Goal: Check status: Check status

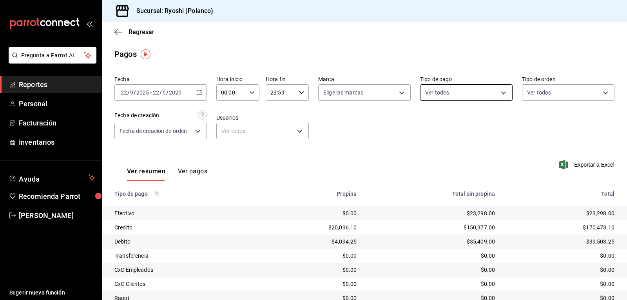
click at [498, 92] on body "Pregunta a Parrot AI Reportes Personal Facturación Inventarios Ayuda Recomienda…" at bounding box center [313, 150] width 627 height 300
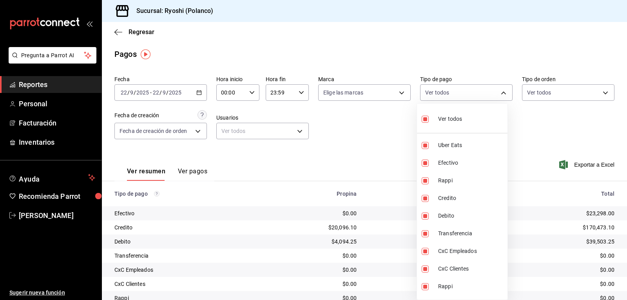
click at [425, 119] on input "checkbox" at bounding box center [424, 119] width 7 height 7
checkbox input "false"
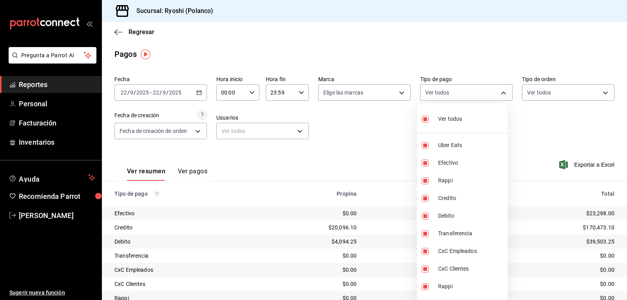
checkbox input "false"
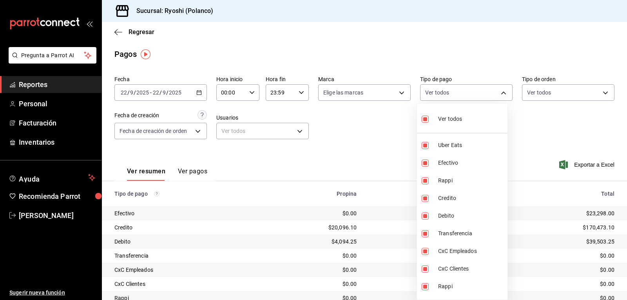
checkbox input "false"
click at [421, 197] on li "Credito" at bounding box center [462, 198] width 90 height 18
type input "9b0685d2-7f5d-4ede-a6b4-58a2ffcbf3cd"
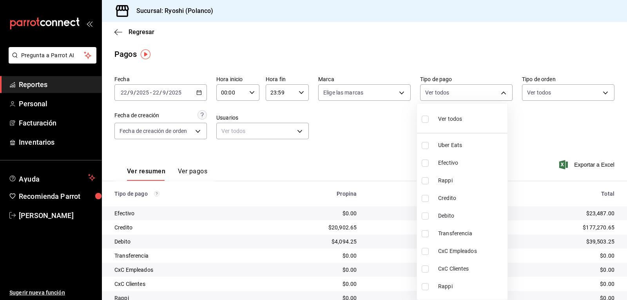
checkbox input "true"
click at [425, 215] on input "checkbox" at bounding box center [424, 215] width 7 height 7
checkbox input "true"
type input "9b0685d2-7f5d-4ede-a6b4-58a2ffcbf3cd,4fc1f123-1106-4d46-a6dc-4994d0550367"
click at [196, 93] on div at bounding box center [313, 150] width 627 height 300
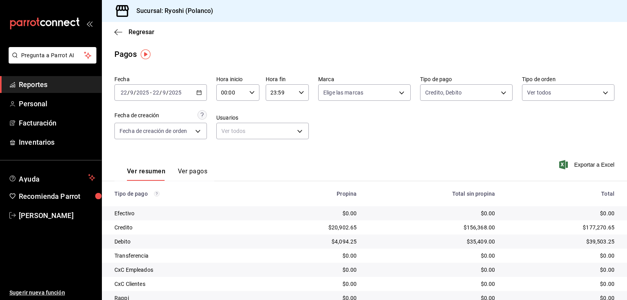
click at [197, 93] on icon "button" at bounding box center [198, 92] width 5 height 5
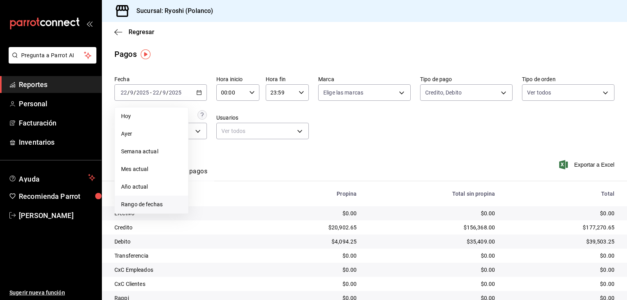
click at [150, 206] on span "Rango de fechas" at bounding box center [151, 204] width 61 height 8
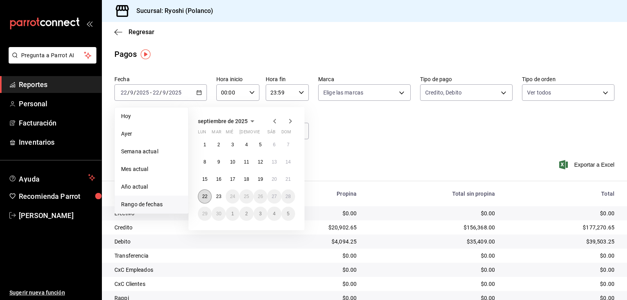
click at [204, 195] on abbr "22" at bounding box center [204, 195] width 5 height 5
click at [213, 196] on button "23" at bounding box center [218, 196] width 14 height 14
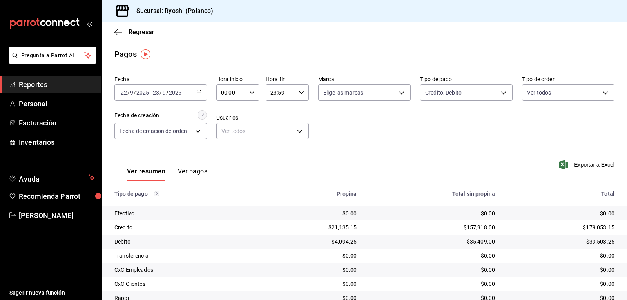
click at [387, 130] on div "Fecha [DATE] [DATE] - [DATE] [DATE] Hora inicio 00:00 Hora inicio Hora fin 23:5…" at bounding box center [364, 110] width 500 height 76
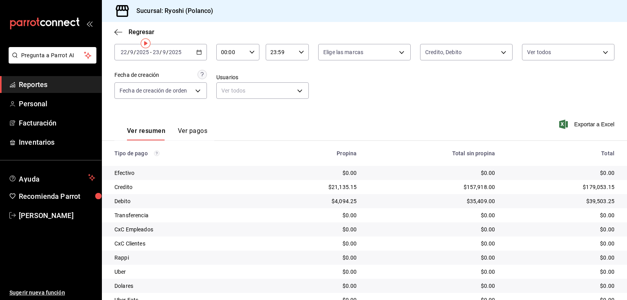
scroll to position [10, 0]
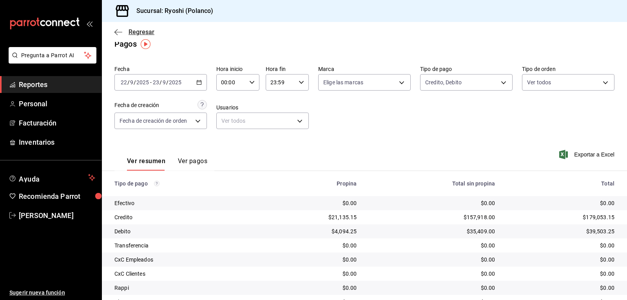
drag, startPoint x: 113, startPoint y: 35, endPoint x: 117, endPoint y: 32, distance: 4.8
click at [115, 33] on div "Regresar" at bounding box center [364, 32] width 525 height 20
click at [118, 34] on icon "button" at bounding box center [118, 32] width 8 height 7
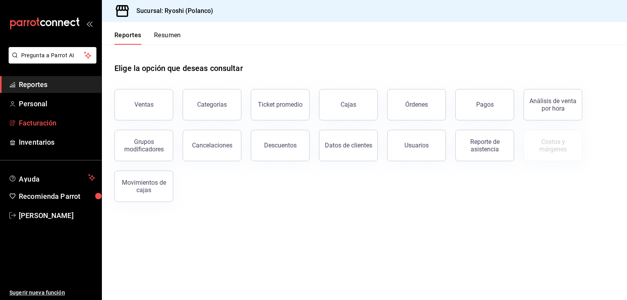
click at [39, 125] on span "Facturación" at bounding box center [57, 122] width 76 height 11
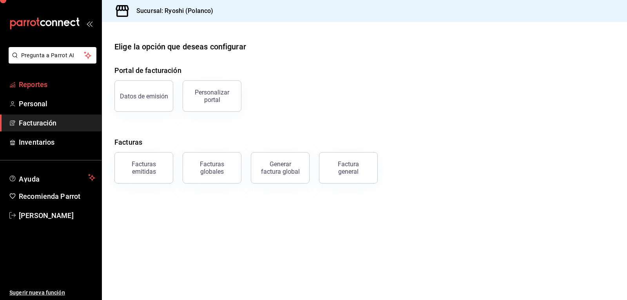
click at [46, 86] on span "Reportes" at bounding box center [57, 84] width 76 height 11
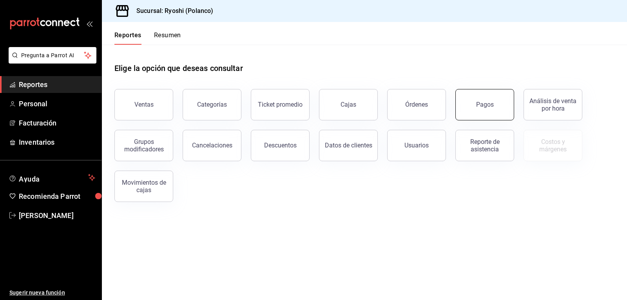
click at [486, 105] on div "Pagos" at bounding box center [485, 104] width 18 height 7
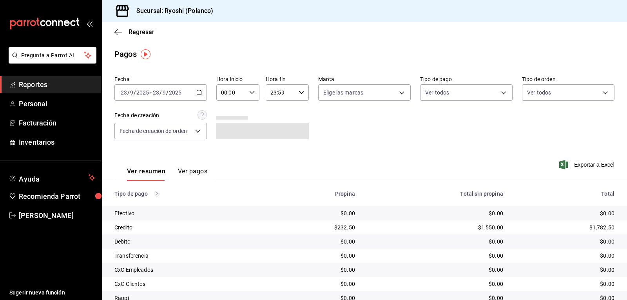
click at [197, 91] on \(Stroke\) "button" at bounding box center [199, 92] width 5 height 4
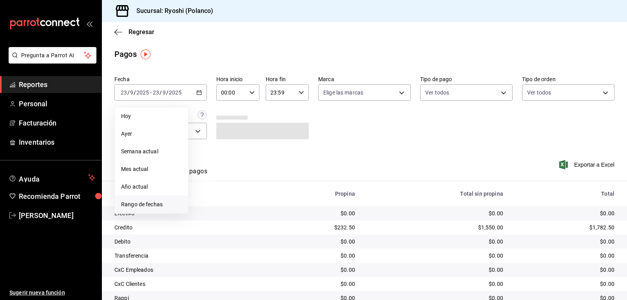
click at [146, 205] on span "Rango de fechas" at bounding box center [151, 204] width 61 height 8
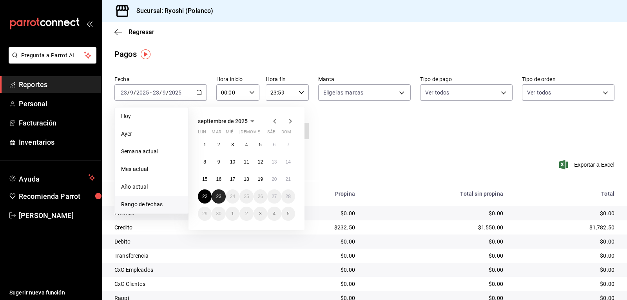
click at [218, 197] on abbr "23" at bounding box center [218, 195] width 5 height 5
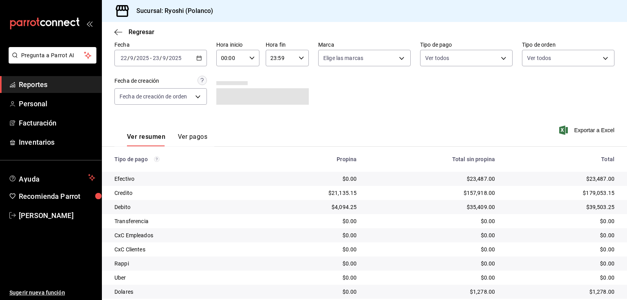
scroll to position [89, 0]
